Goal: Entertainment & Leisure: Consume media (video, audio)

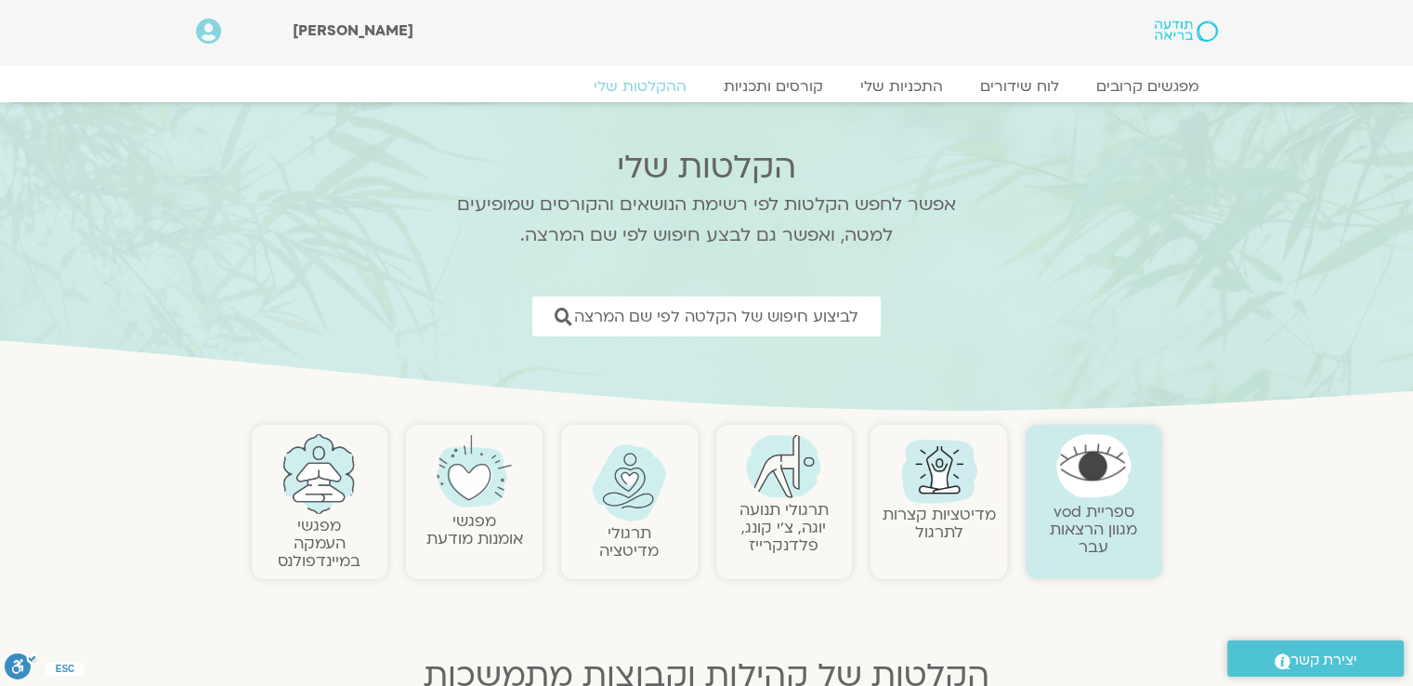
click at [759, 488] on img at bounding box center [783, 466] width 75 height 64
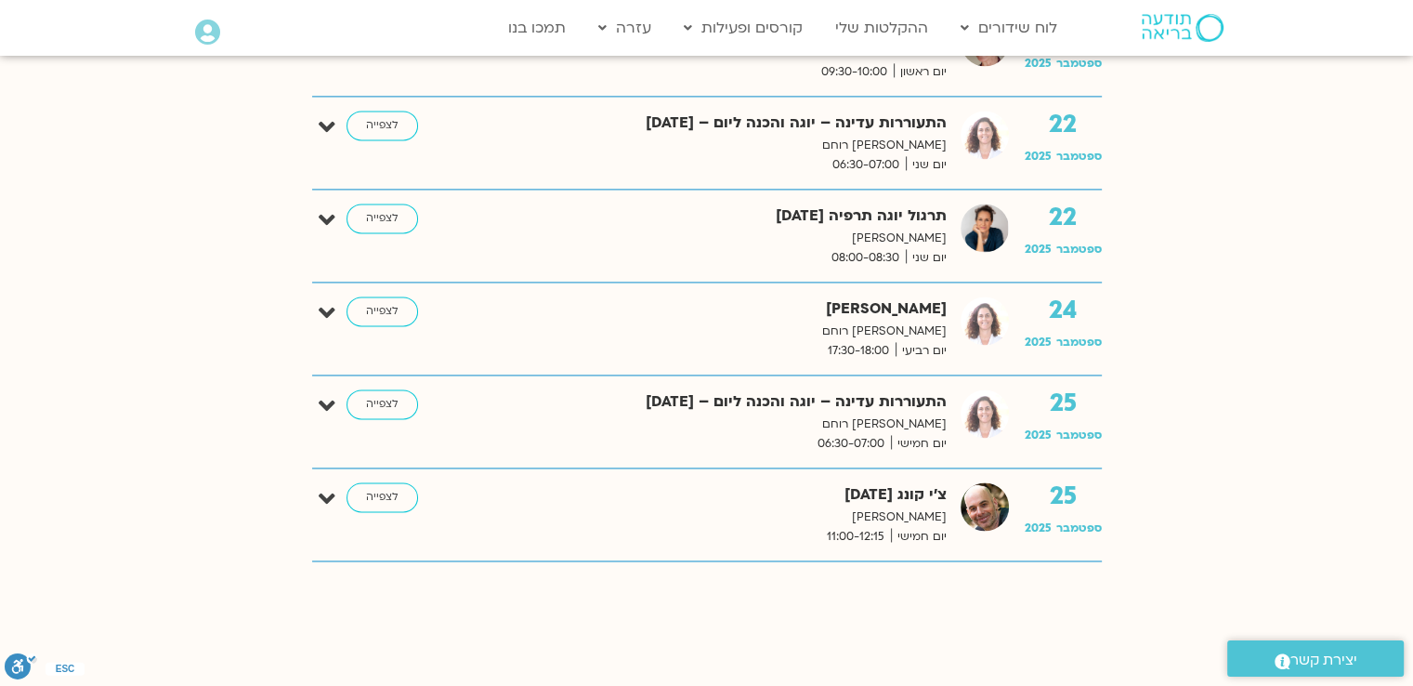
scroll to position [2694, 0]
click at [386, 484] on link "לצפייה" at bounding box center [382, 496] width 72 height 30
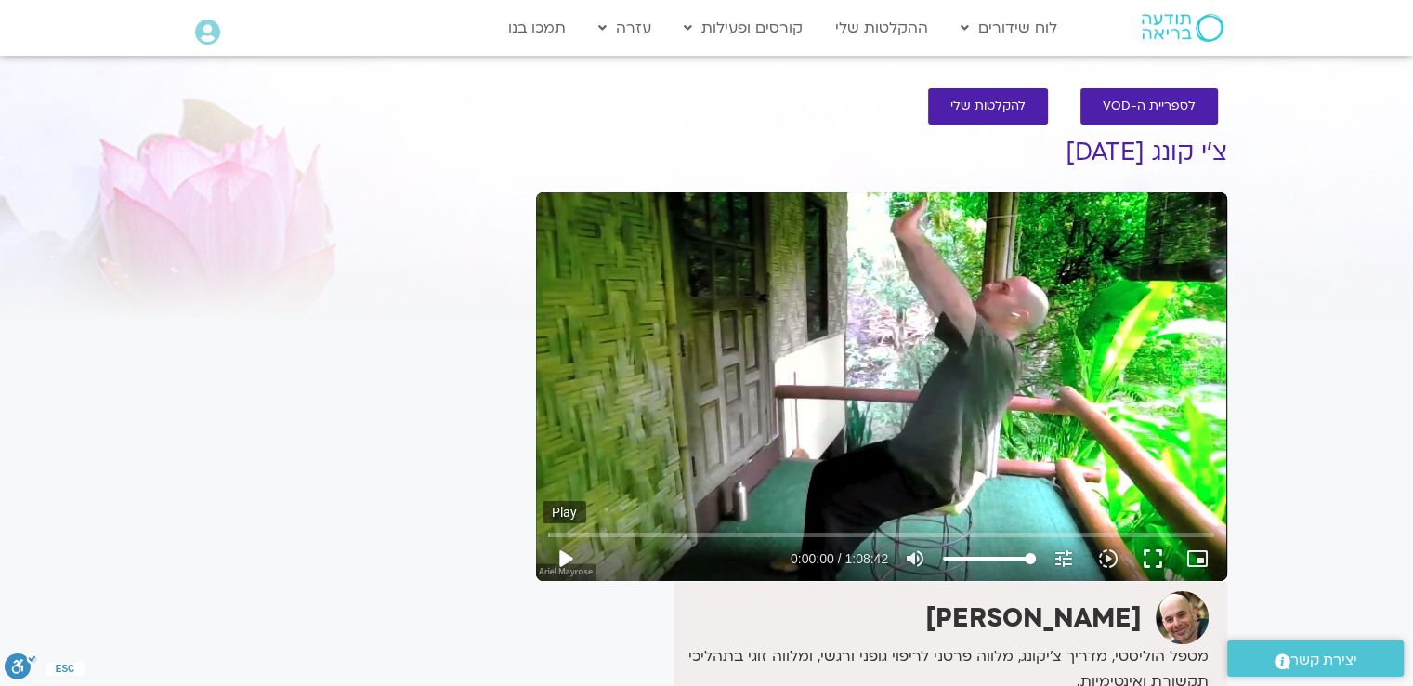
click at [566, 555] on button "play_arrow" at bounding box center [565, 558] width 45 height 45
click at [1146, 555] on button "fullscreen" at bounding box center [1153, 558] width 45 height 45
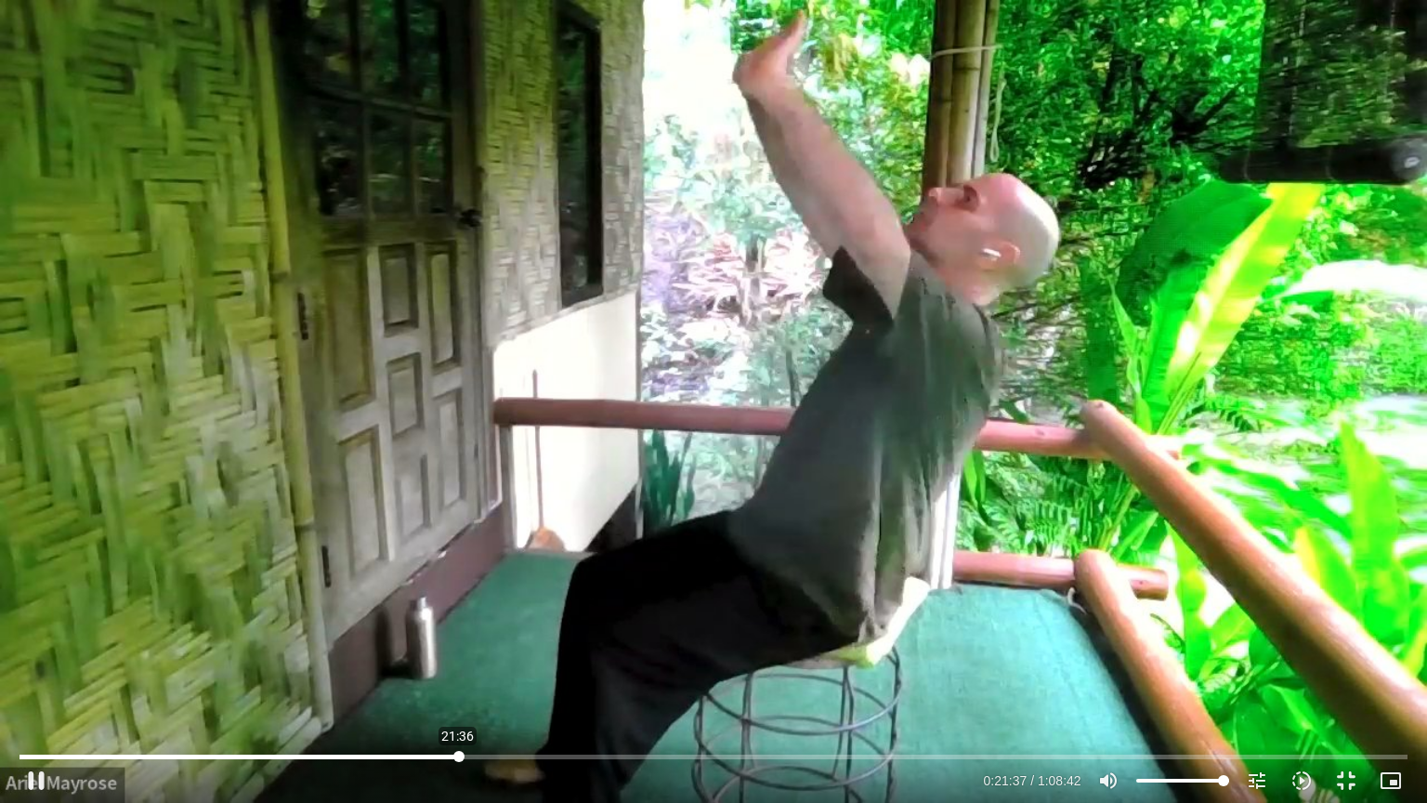
click at [458, 685] on input "Seek" at bounding box center [713, 756] width 1387 height 11
type input "2238.723617"
